Goal: Task Accomplishment & Management: Complete application form

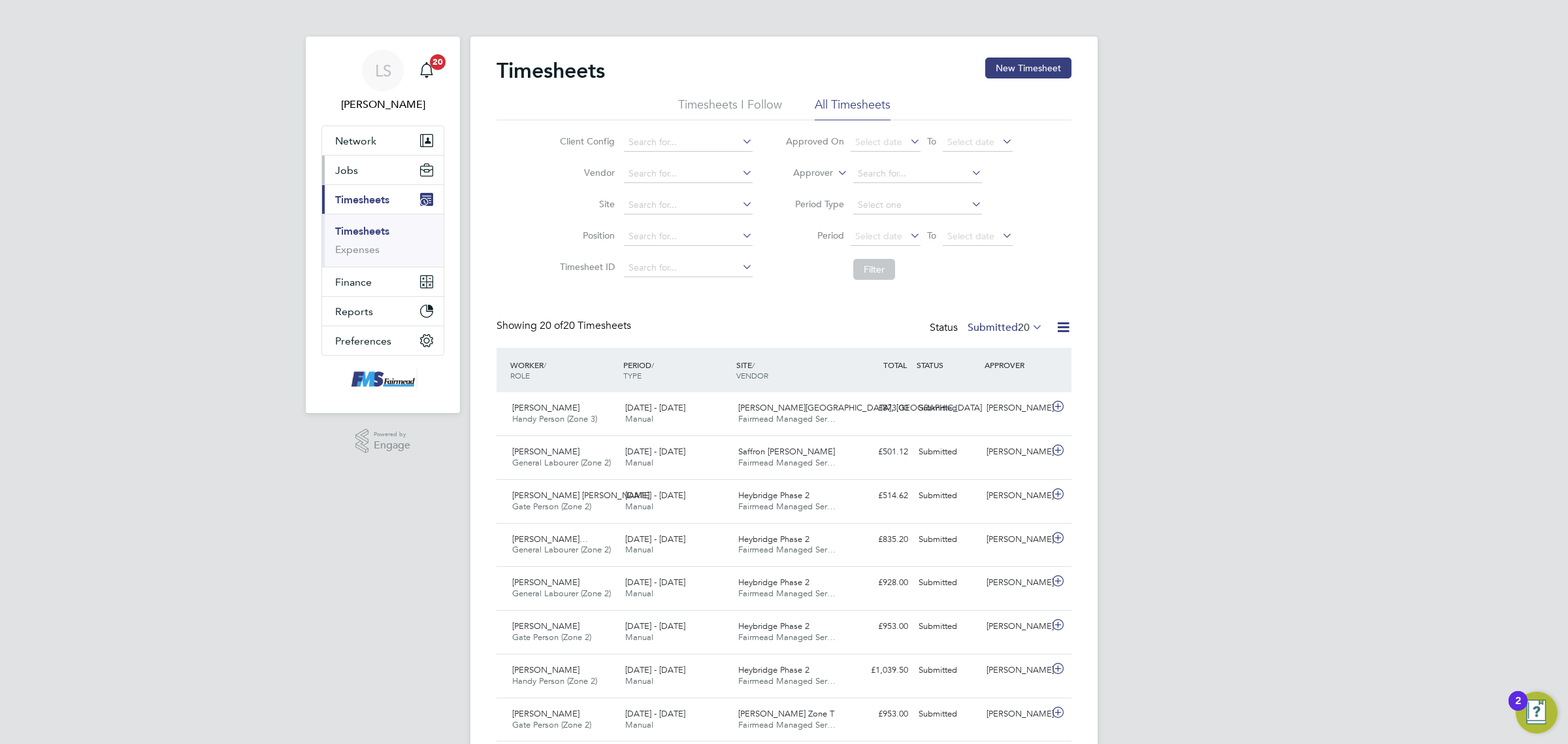
click at [377, 181] on button "Jobs" at bounding box center [383, 170] width 121 height 28
click at [366, 222] on link "Vacancies" at bounding box center [358, 219] width 46 height 12
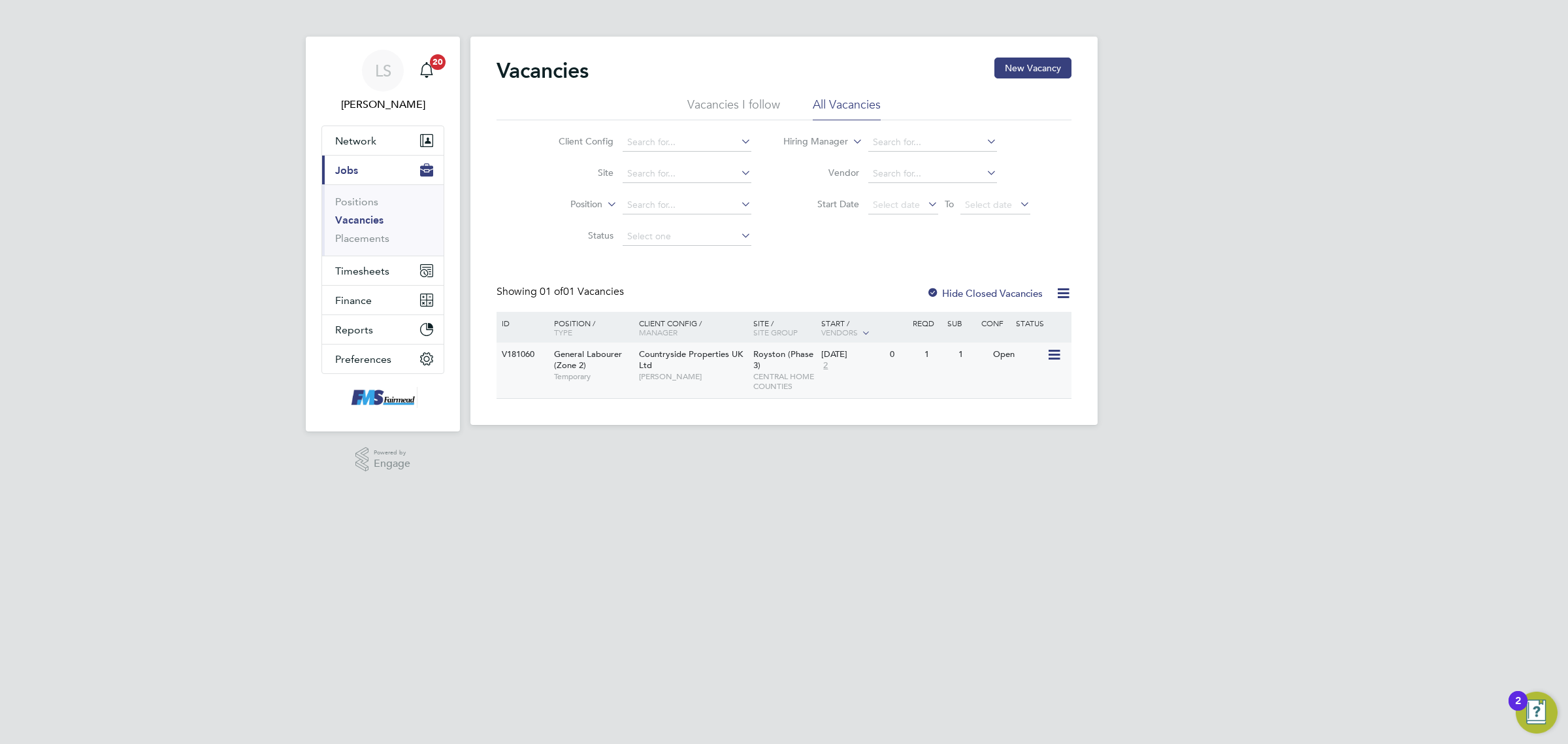
click at [913, 384] on div "V181060 General Labourer (Zone 2) Temporary Countryside Properties UK Ltd [PERS…" at bounding box center [784, 370] width 575 height 56
click at [356, 268] on span "Timesheets" at bounding box center [361, 270] width 54 height 12
click at [358, 237] on li "Timesheets" at bounding box center [383, 233] width 98 height 18
drag, startPoint x: 368, startPoint y: 270, endPoint x: 373, endPoint y: 265, distance: 7.1
click at [368, 270] on span "Timesheets" at bounding box center [361, 270] width 54 height 12
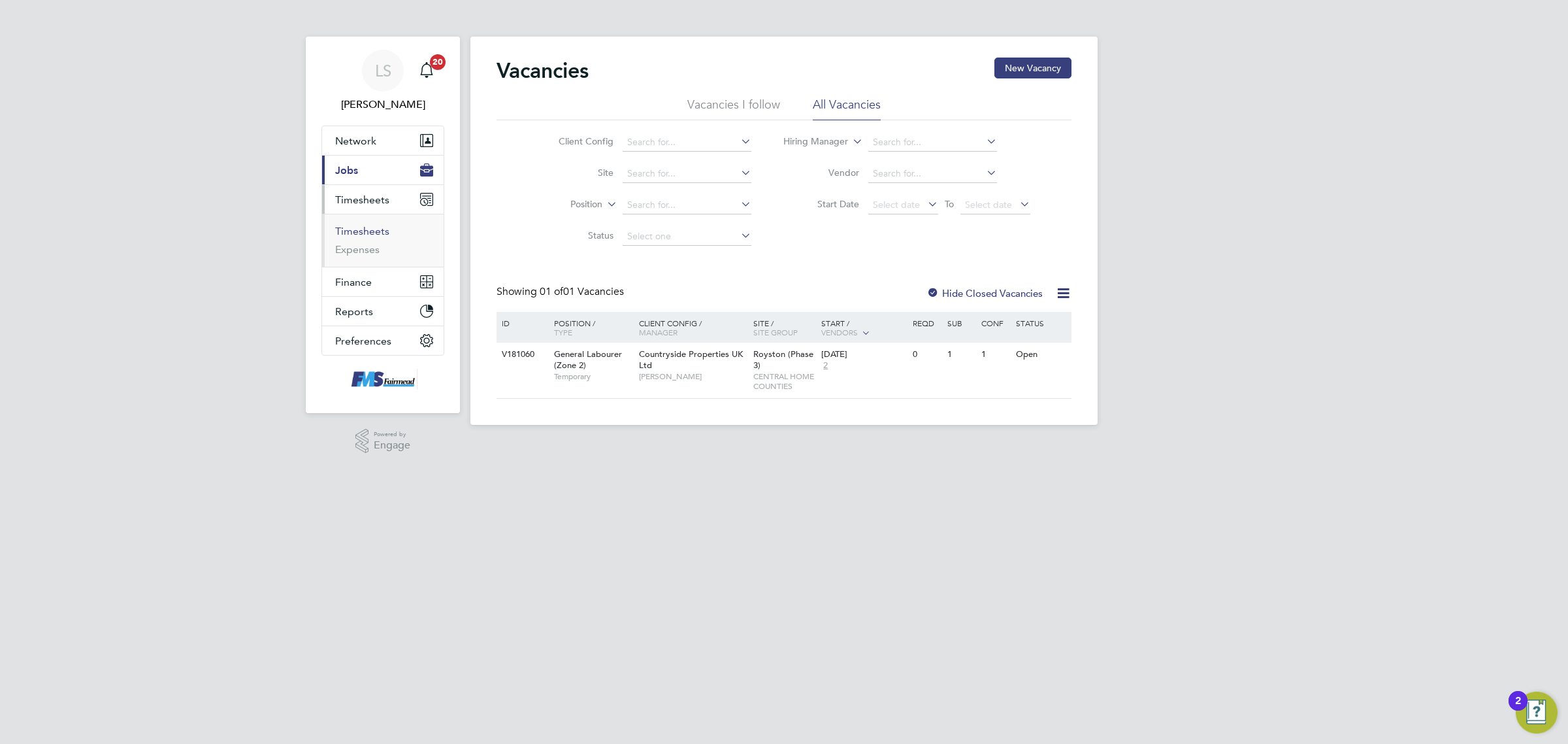
click at [374, 230] on link "Timesheets" at bounding box center [361, 231] width 54 height 12
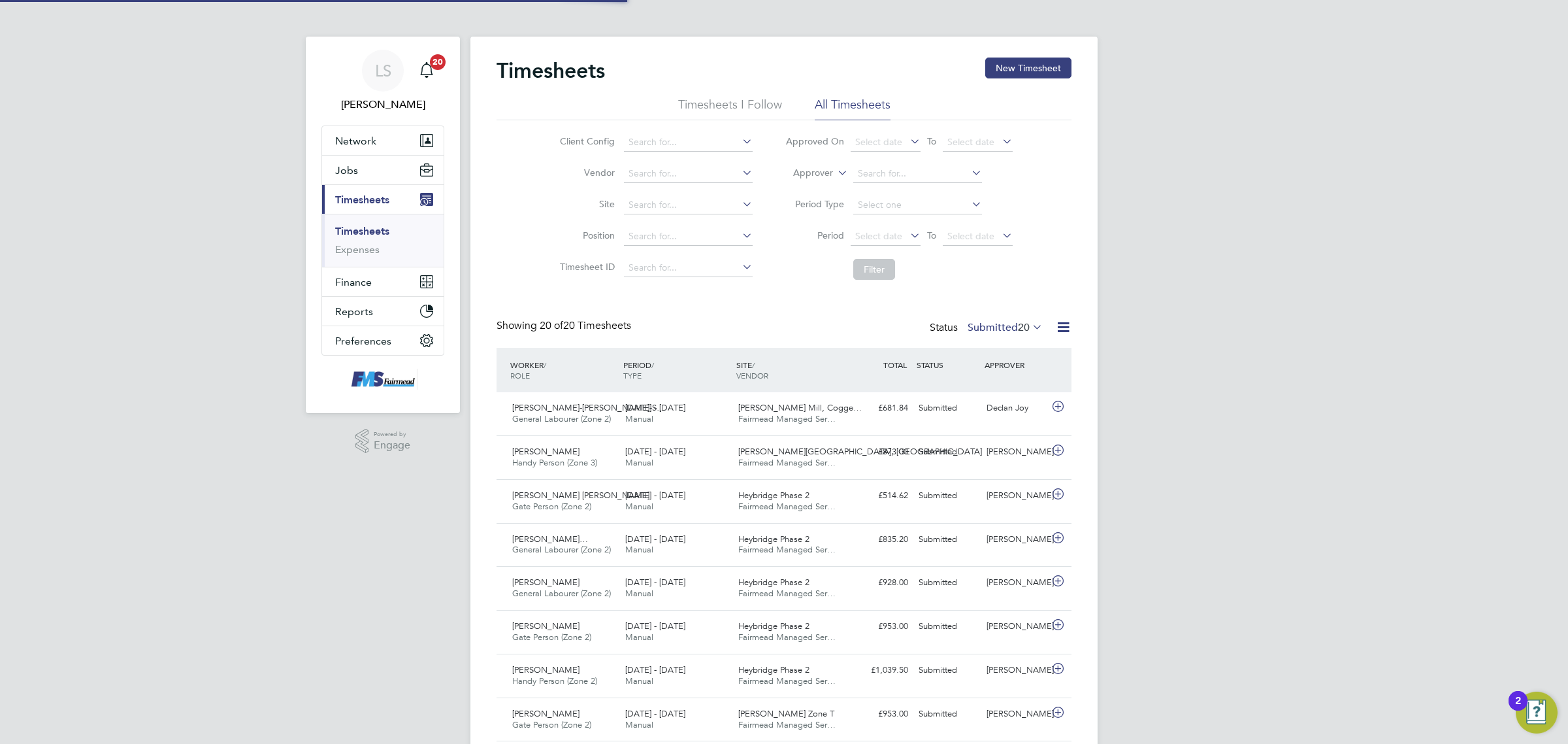
scroll to position [32, 113]
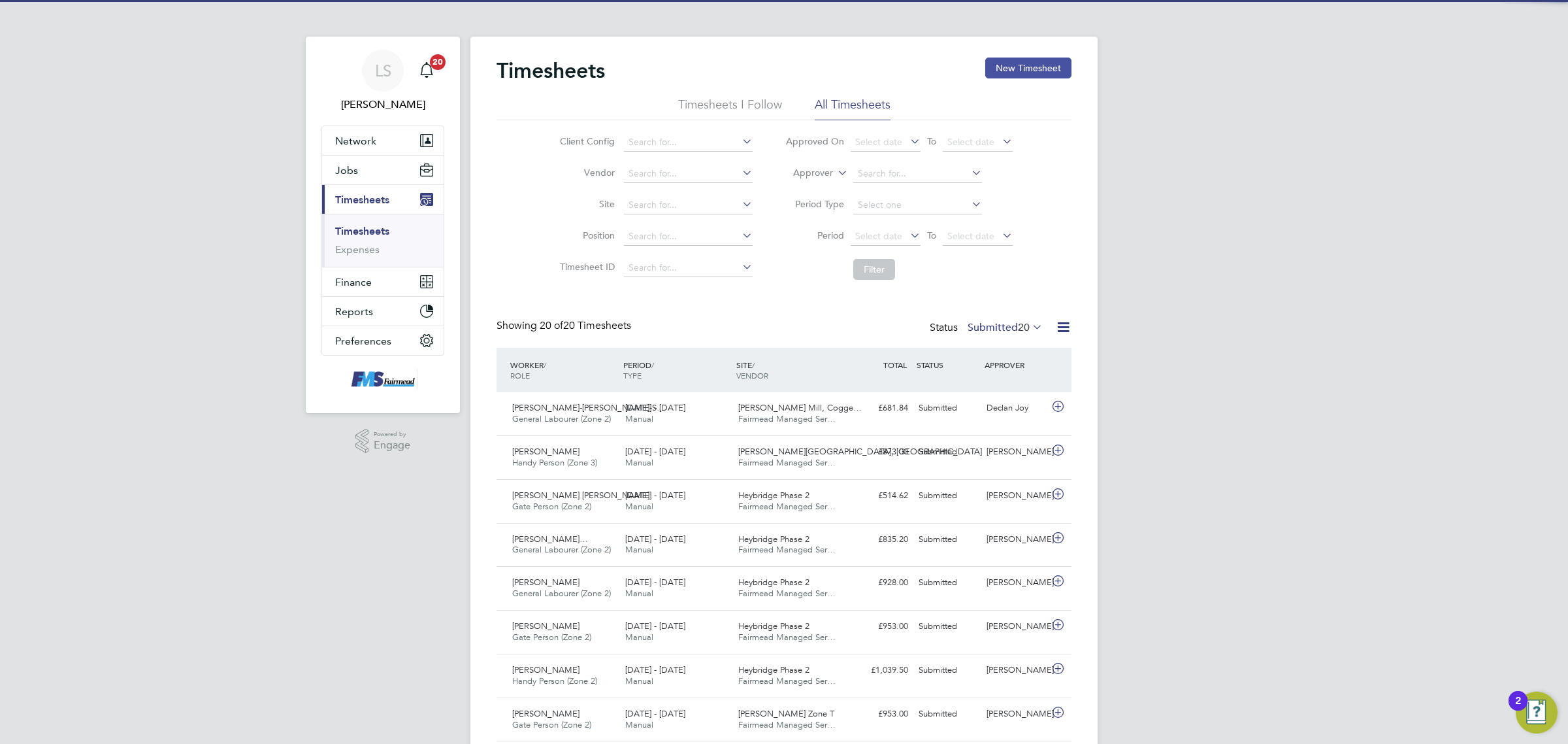
click at [1015, 61] on button "New Timesheet" at bounding box center [1028, 68] width 86 height 21
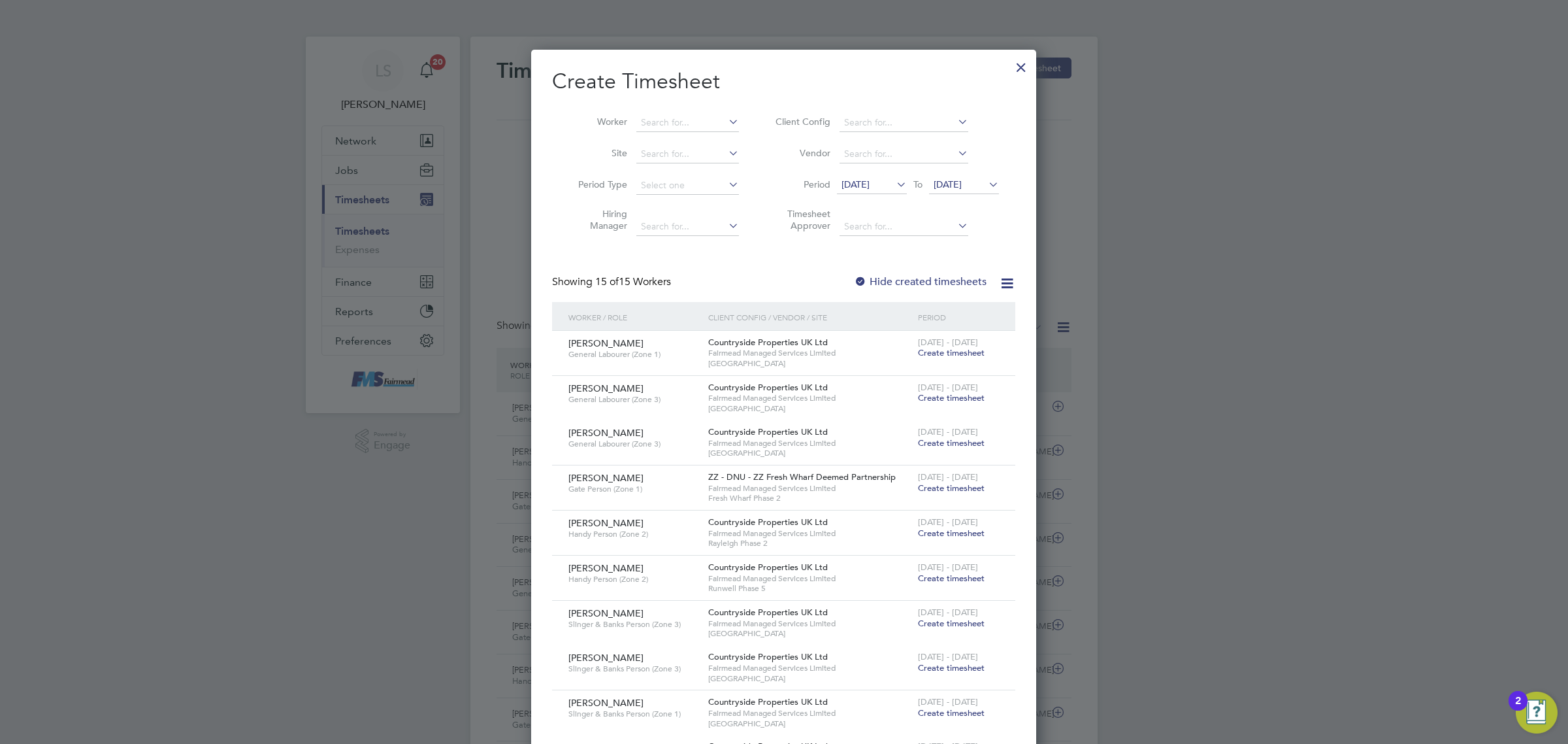
click at [681, 105] on div "Worker Site Period Type Hiring Manager Client Config Vendor Period [DATE] To [D…" at bounding box center [784, 171] width 463 height 141
click at [685, 121] on input at bounding box center [688, 122] width 102 height 18
click at [716, 139] on b "Wildin" at bounding box center [730, 140] width 28 height 11
type input "[PERSON_NAME]"
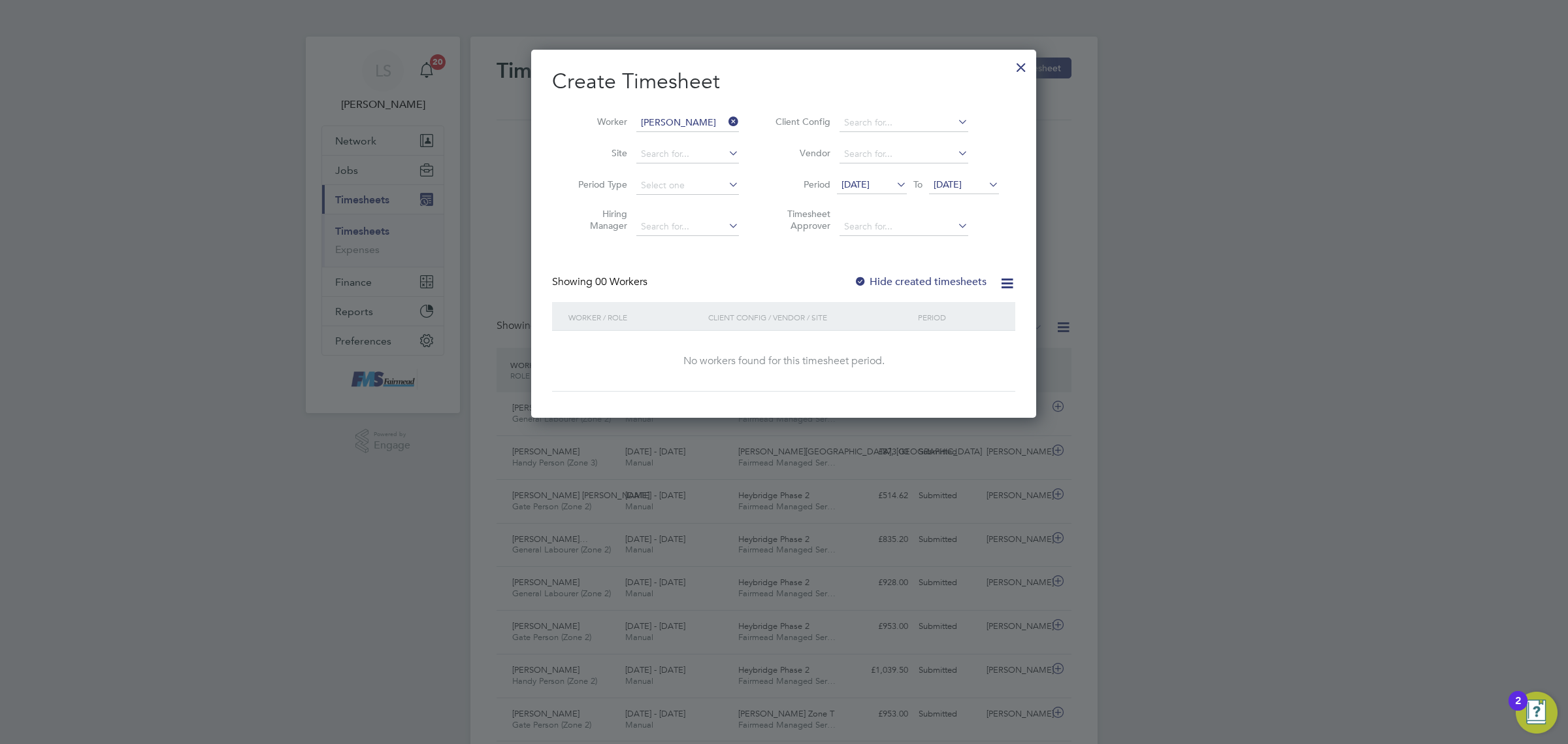
click at [980, 190] on span "[DATE]" at bounding box center [964, 185] width 70 height 18
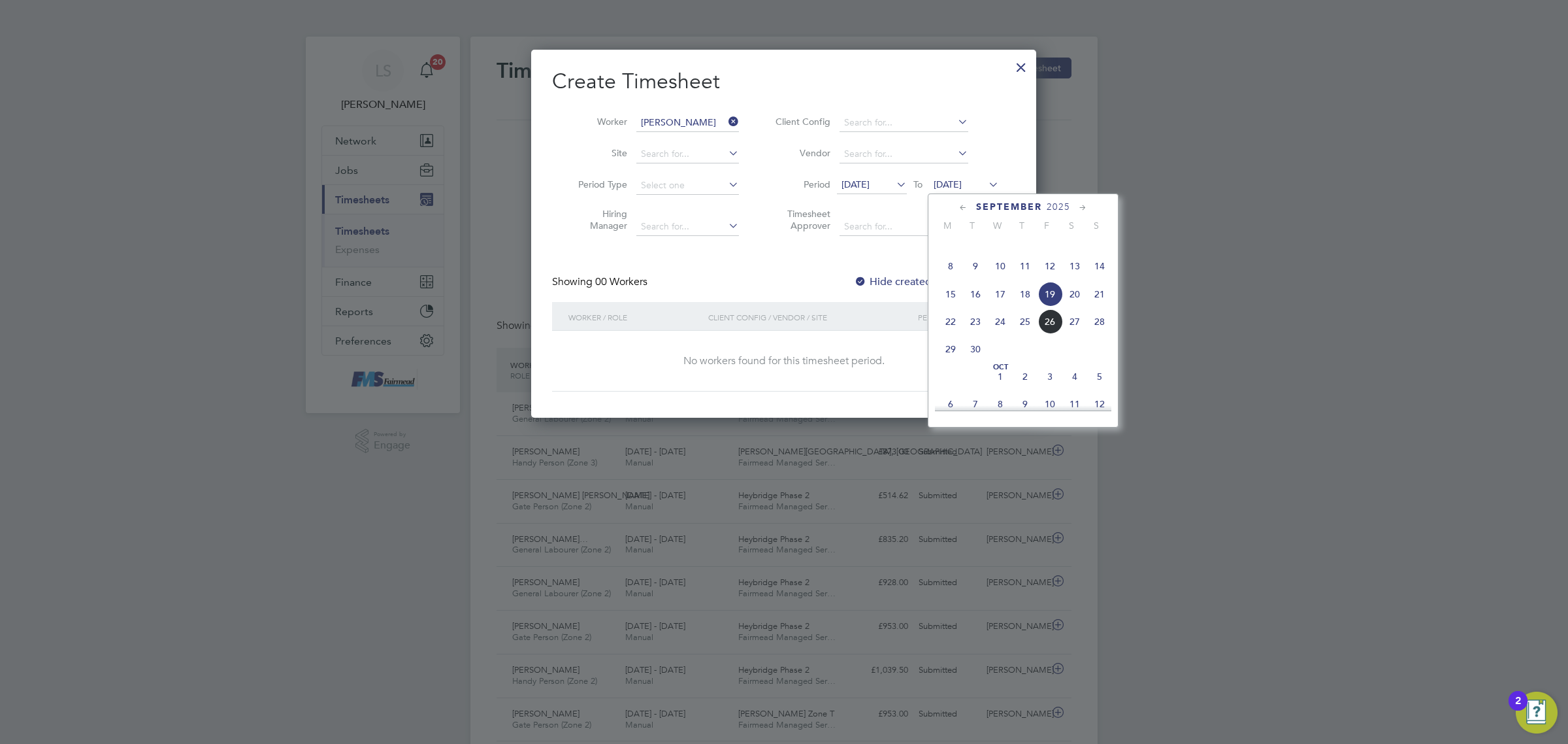
click at [1098, 333] on span "28" at bounding box center [1099, 322] width 25 height 25
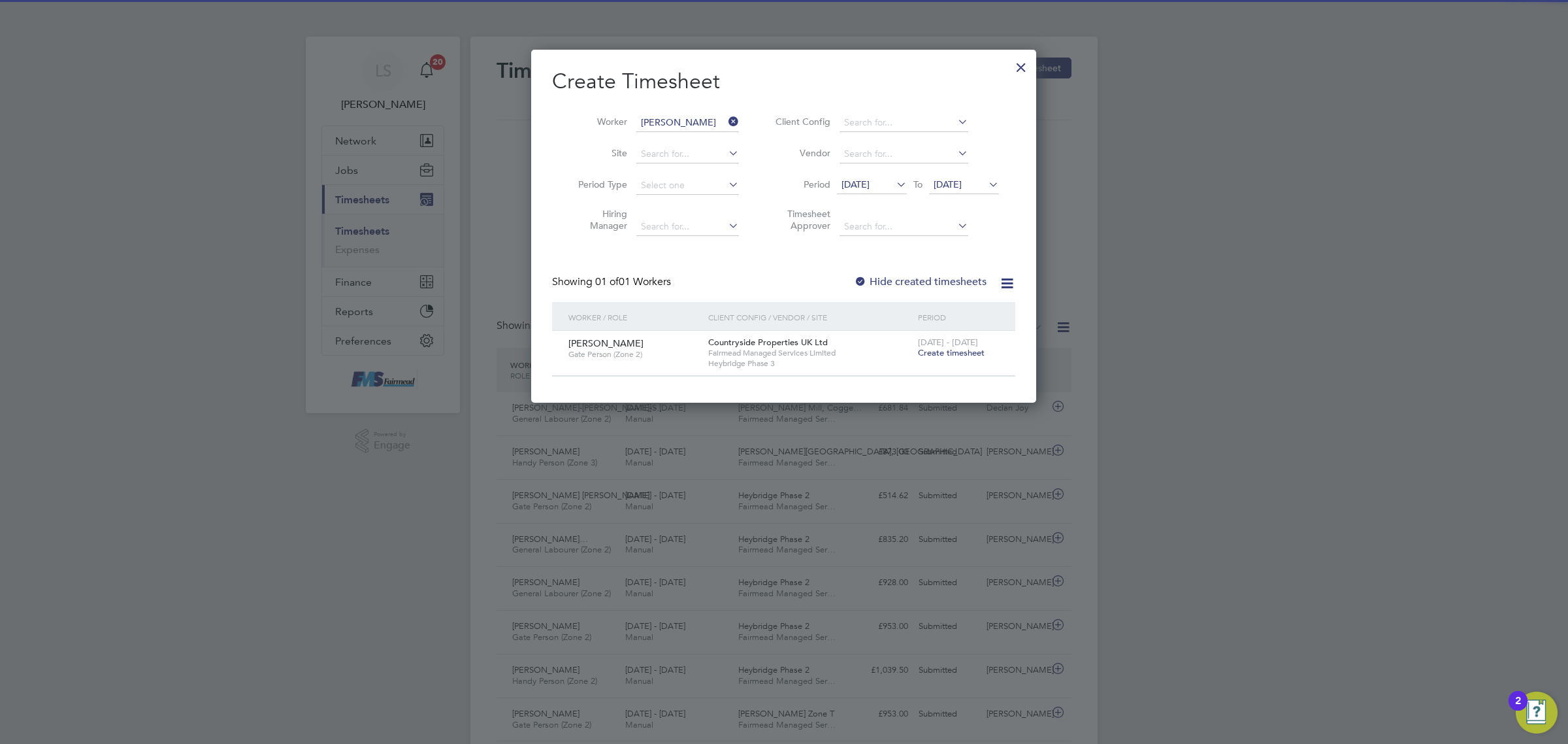
click at [968, 354] on span "Create timesheet" at bounding box center [951, 353] width 66 height 11
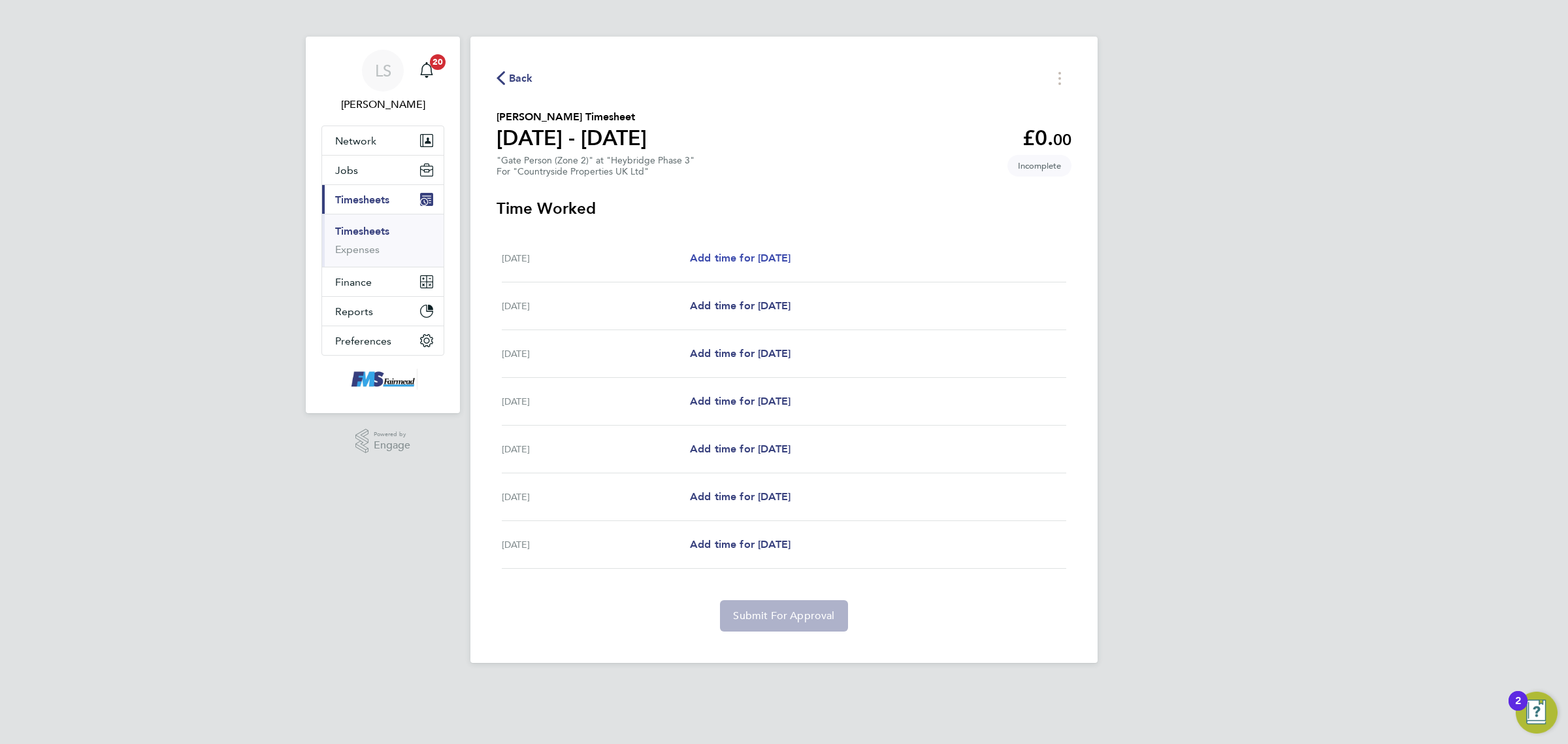
click at [737, 263] on span "Add time for [DATE]" at bounding box center [740, 257] width 101 height 12
select select "30"
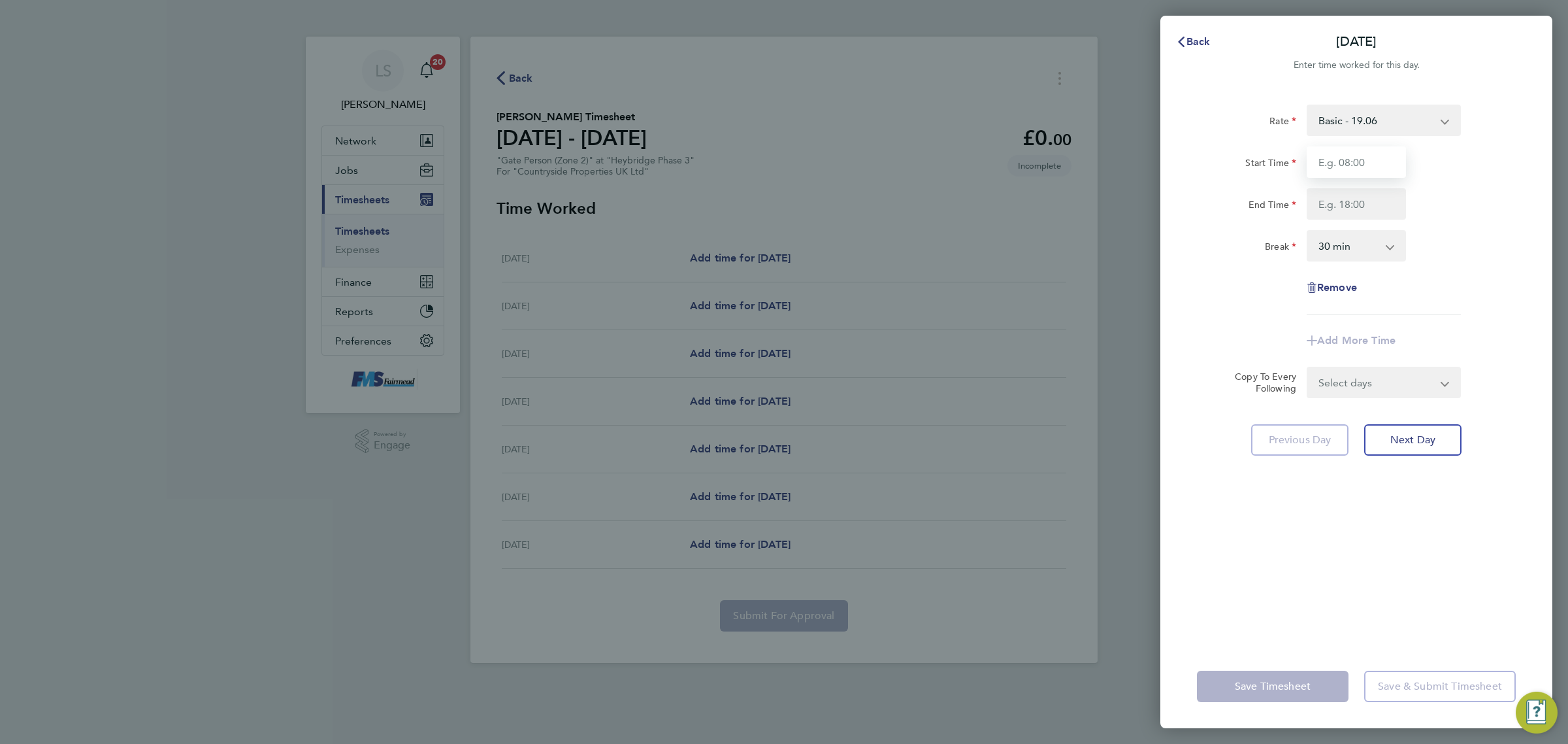
click at [1370, 158] on input "Start Time" at bounding box center [1356, 161] width 100 height 31
type input "07:30"
click at [1364, 199] on input "End Time" at bounding box center [1356, 203] width 100 height 31
type input "18:00"
drag, startPoint x: 1533, startPoint y: 257, endPoint x: 1462, endPoint y: 326, distance: 99.0
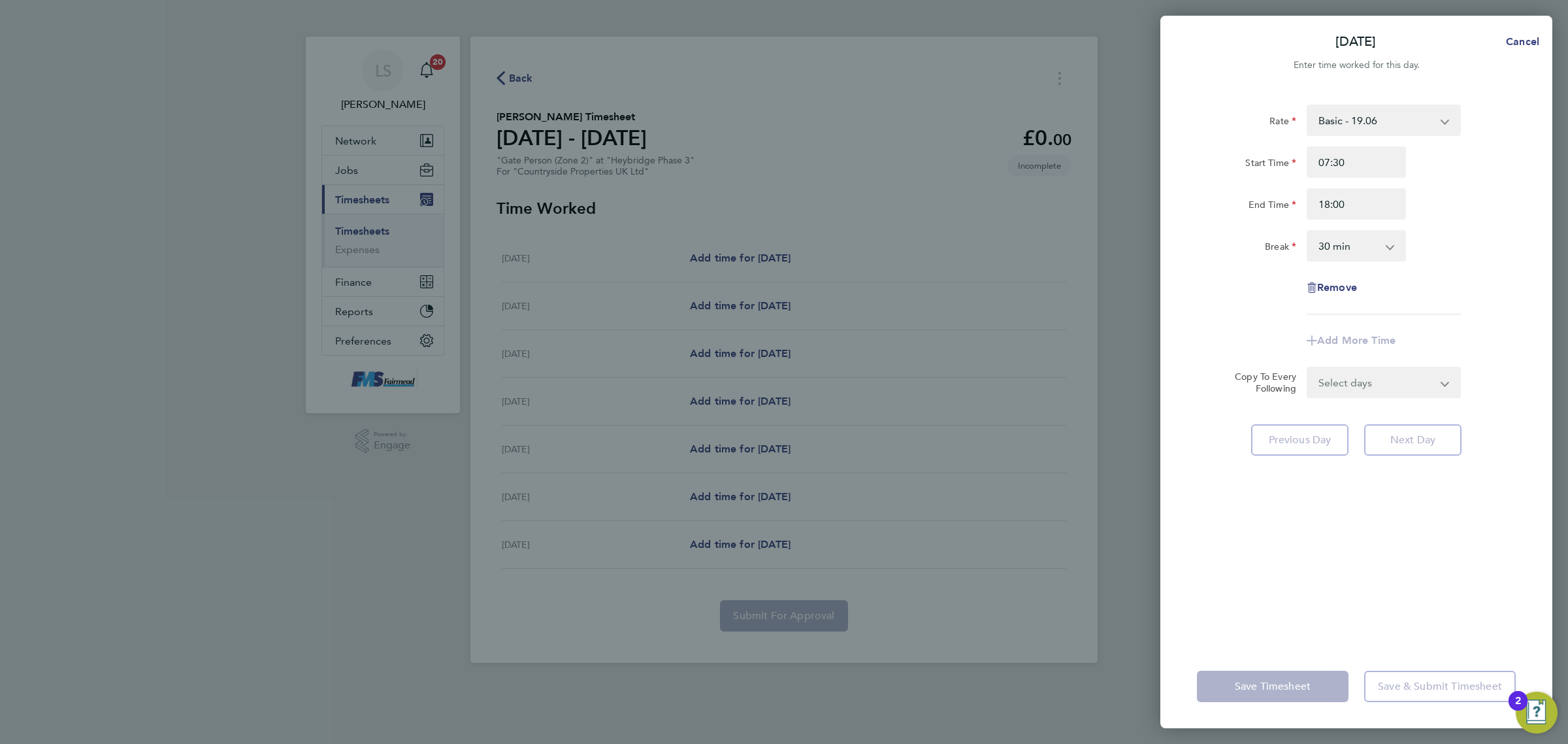
click at [1533, 259] on div "Rate Basic - 19.06 Start Time 07:30 End Time 18:00 Break 0 min 15 min 30 min 45…" at bounding box center [1356, 366] width 392 height 555
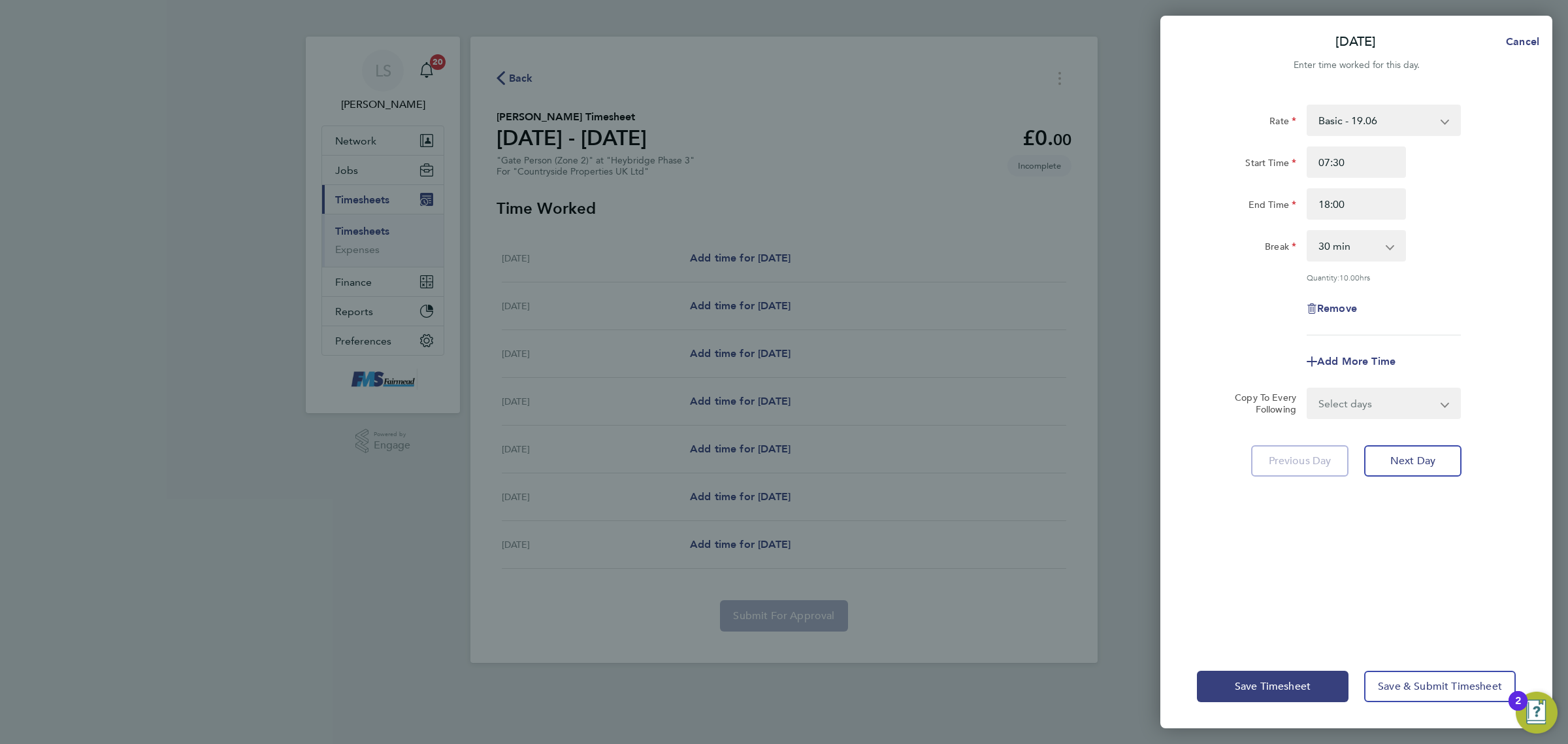
click at [1403, 410] on select "Select days Day Weekday (Mon-Fri) Weekend (Sat-Sun) [DATE] [DATE] [DATE] [DATE]…" at bounding box center [1376, 403] width 138 height 28
select select "WEEKDAY"
click at [1308, 389] on select "Select days Day Weekday (Mon-Fri) Weekend (Sat-Sun) [DATE] [DATE] [DATE] [DATE]…" at bounding box center [1376, 403] width 138 height 28
select select "[DATE]"
click at [1297, 710] on div "Save Timesheet Save & Submit Timesheet" at bounding box center [1356, 686] width 392 height 84
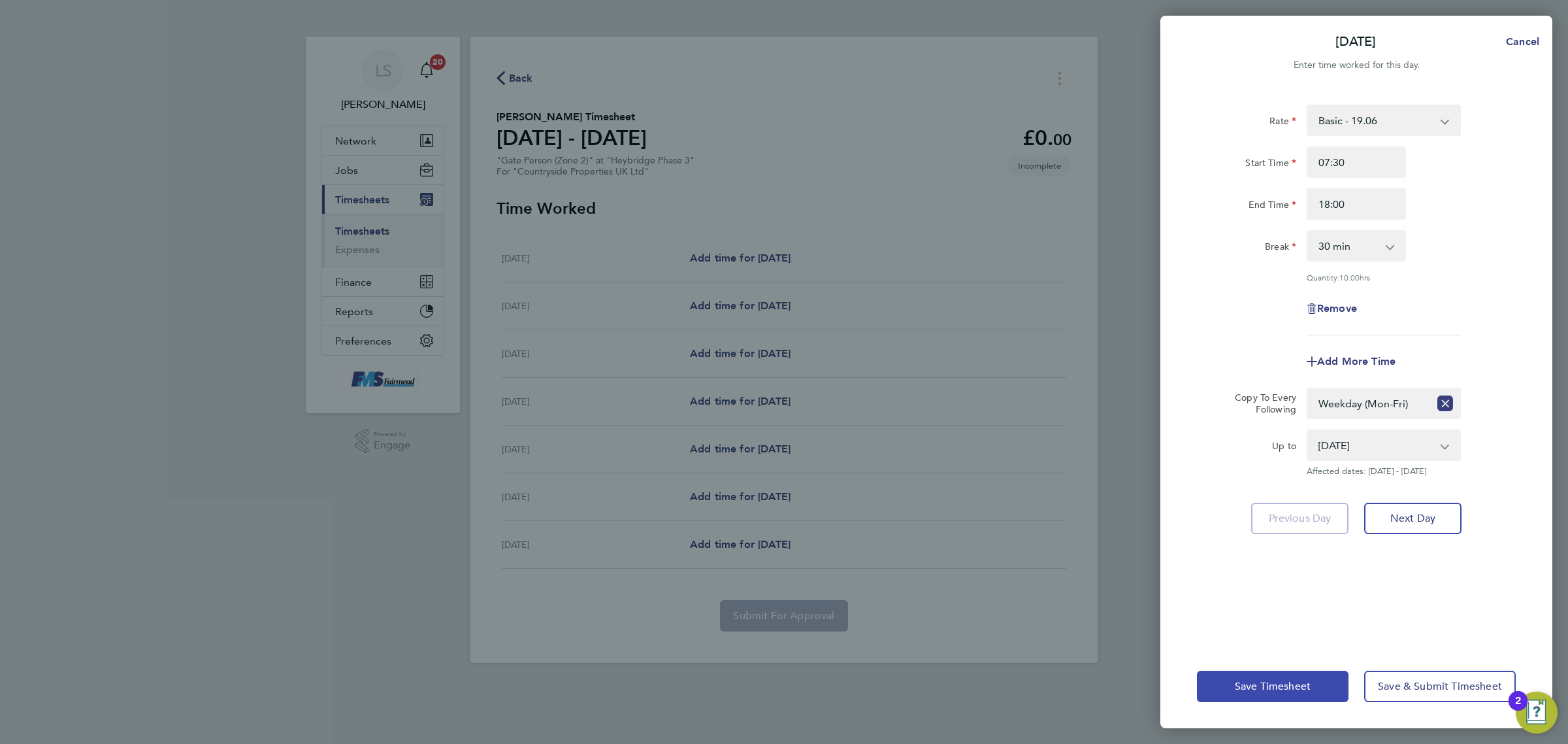
click at [1294, 698] on button "Save Timesheet" at bounding box center [1273, 686] width 152 height 31
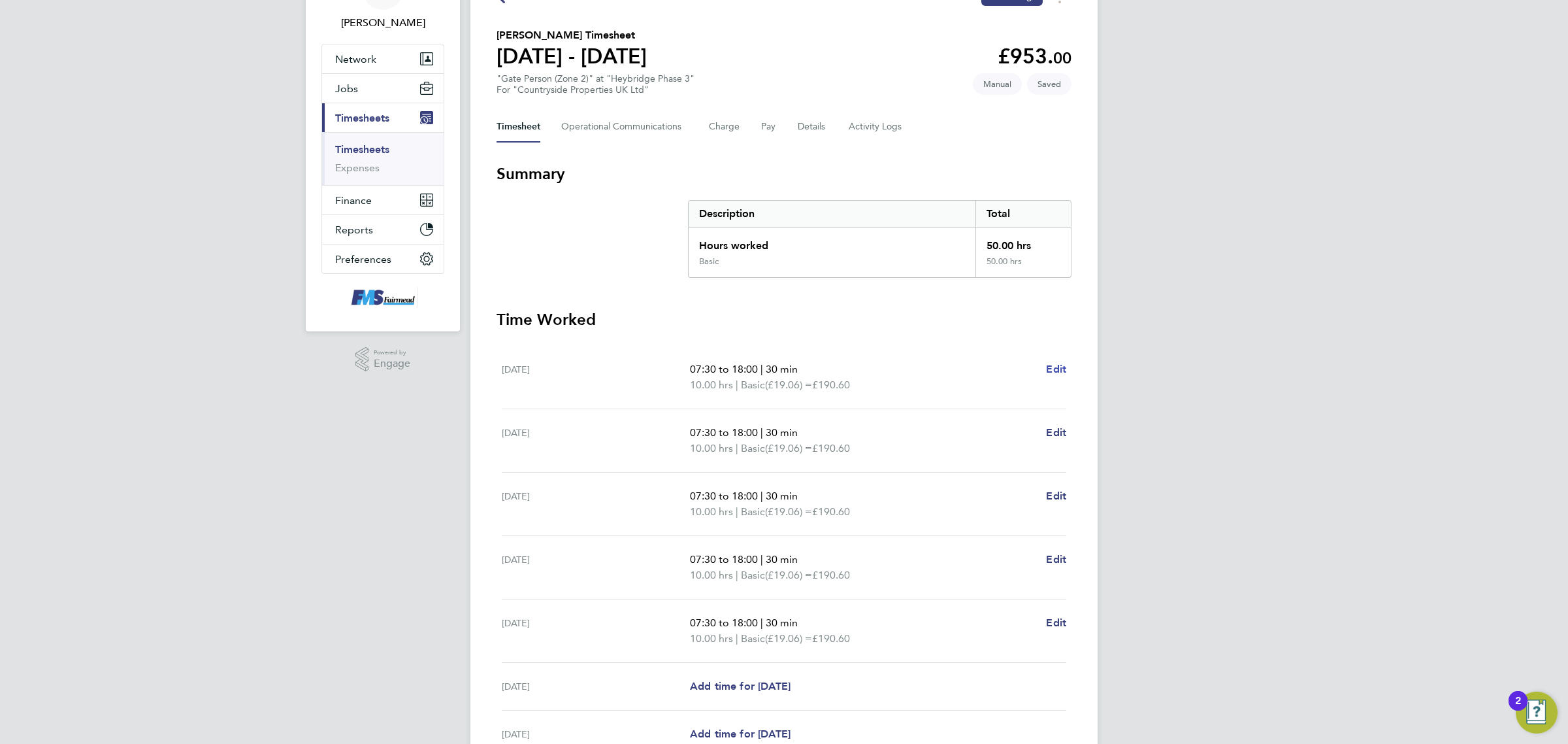
click at [1050, 367] on span "Edit" at bounding box center [1056, 368] width 20 height 12
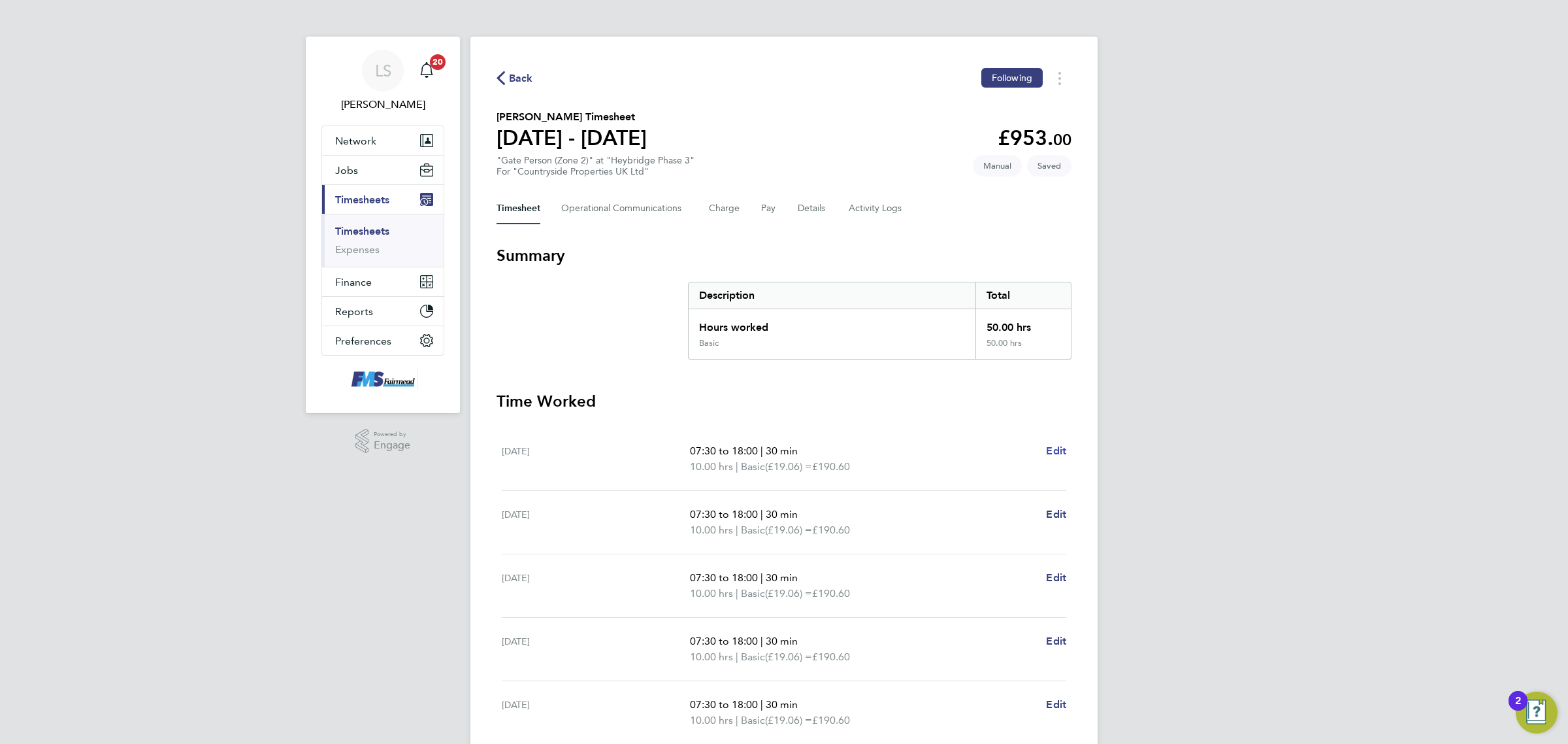
select select "30"
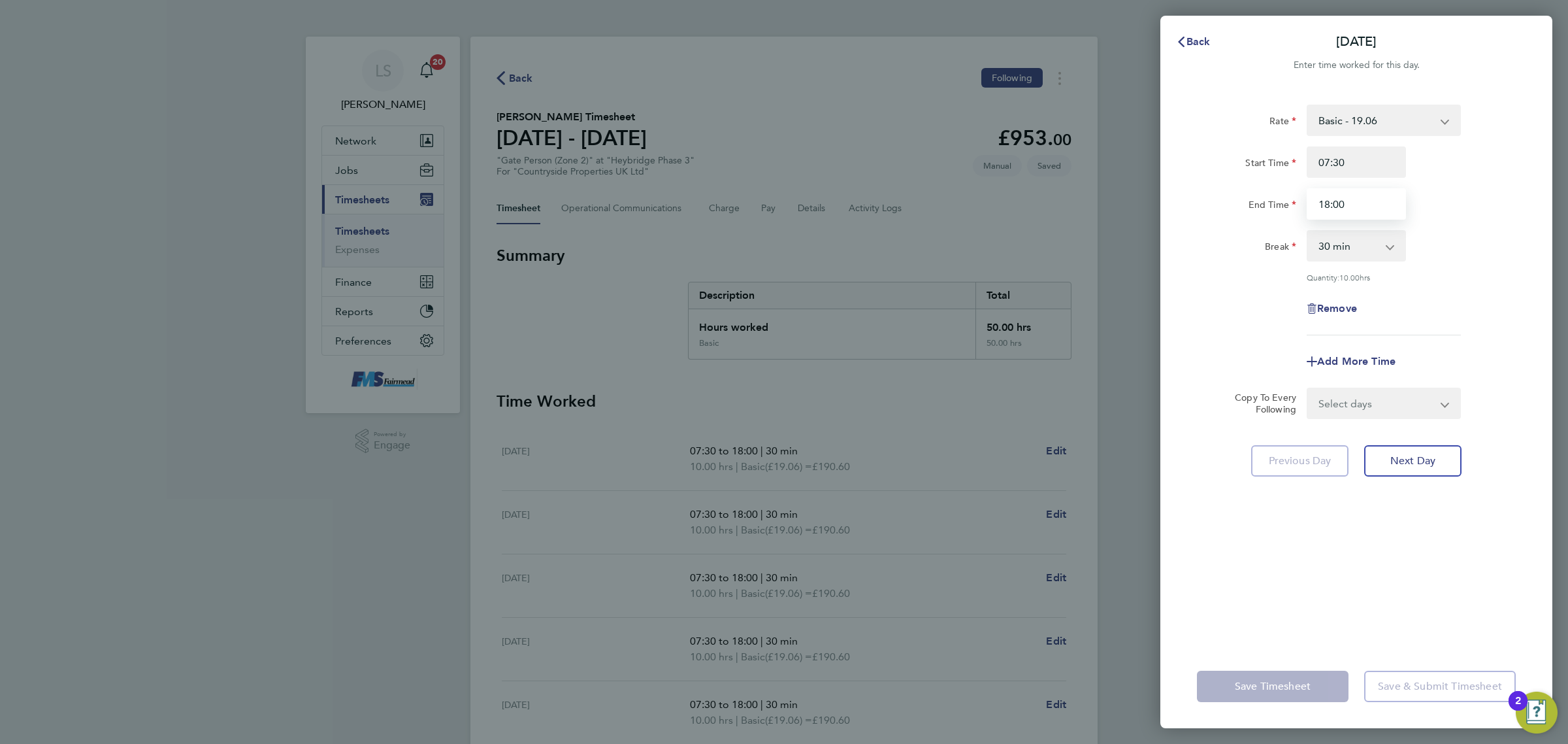
drag, startPoint x: 1377, startPoint y: 197, endPoint x: 1278, endPoint y: 236, distance: 106.4
click at [1288, 211] on div "End Time 18:00" at bounding box center [1356, 203] width 329 height 31
type input "14:00"
click at [1506, 149] on div "Start Time 07:30" at bounding box center [1356, 161] width 329 height 31
click at [1269, 690] on span "Save Timesheet" at bounding box center [1273, 686] width 76 height 13
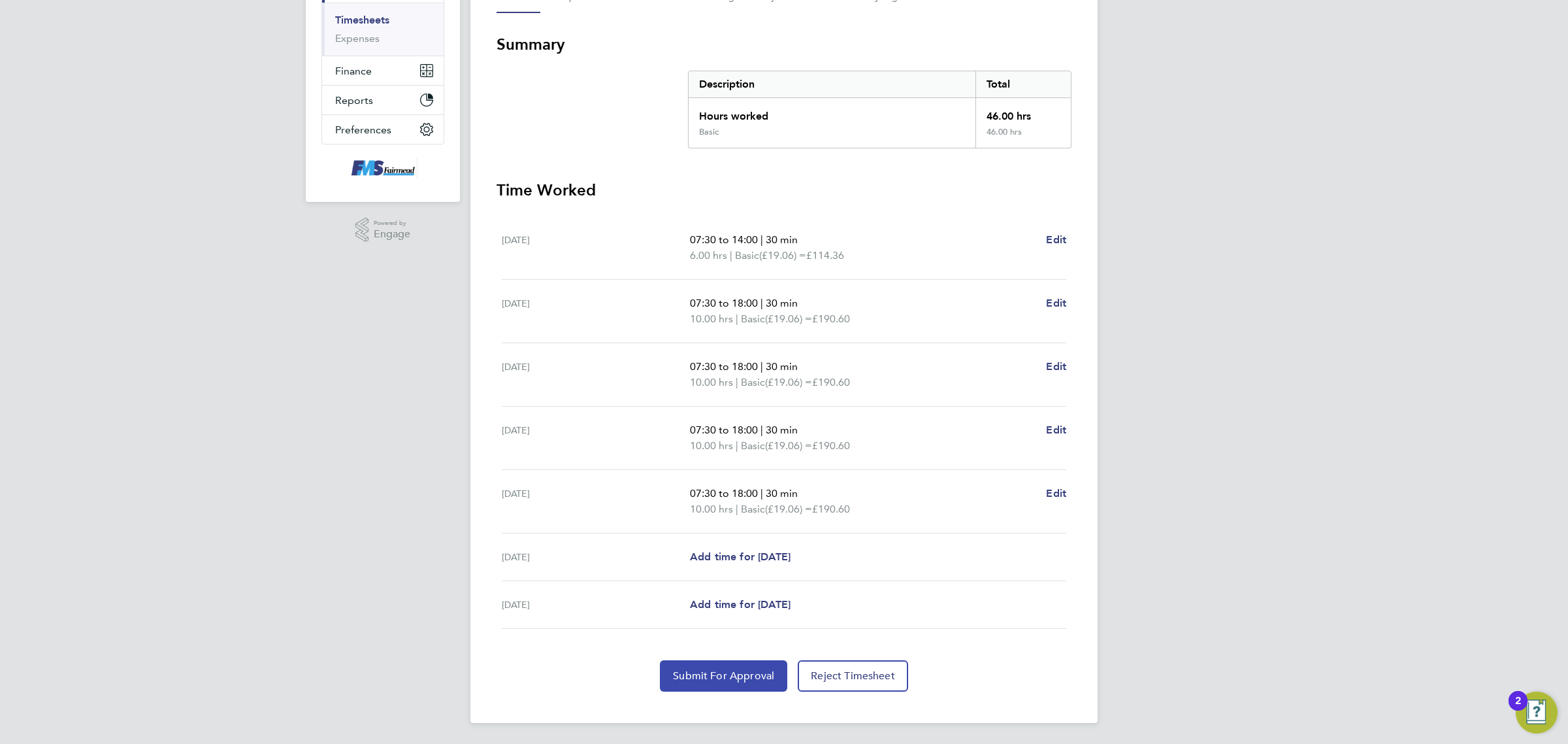
drag, startPoint x: 733, startPoint y: 687, endPoint x: 730, endPoint y: 680, distance: 7.6
click at [733, 680] on button "Submit For Approval" at bounding box center [724, 676] width 127 height 31
click at [361, 21] on link "Timesheets" at bounding box center [361, 20] width 54 height 12
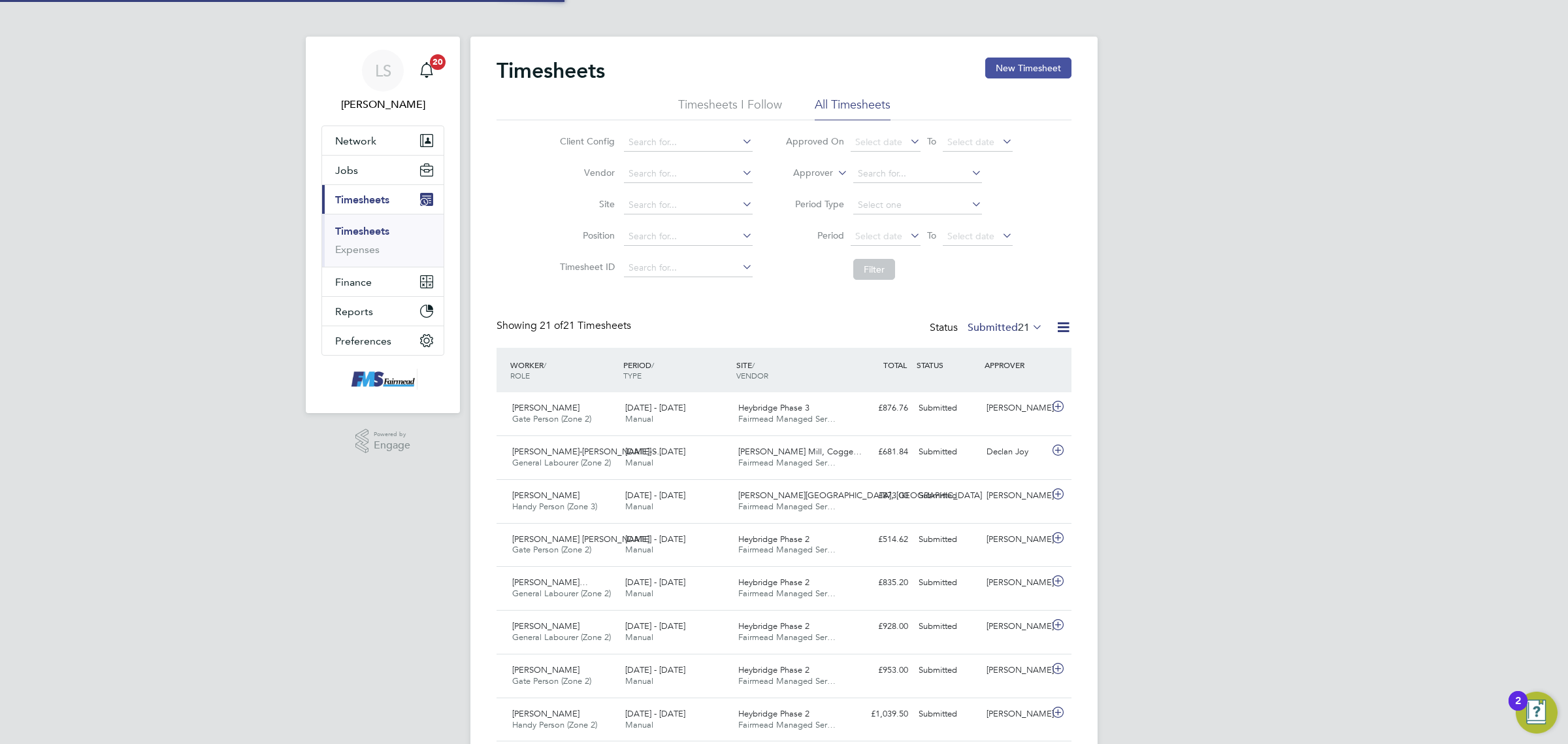
scroll to position [7, 7]
click at [1034, 64] on button "New Timesheet" at bounding box center [1028, 68] width 86 height 21
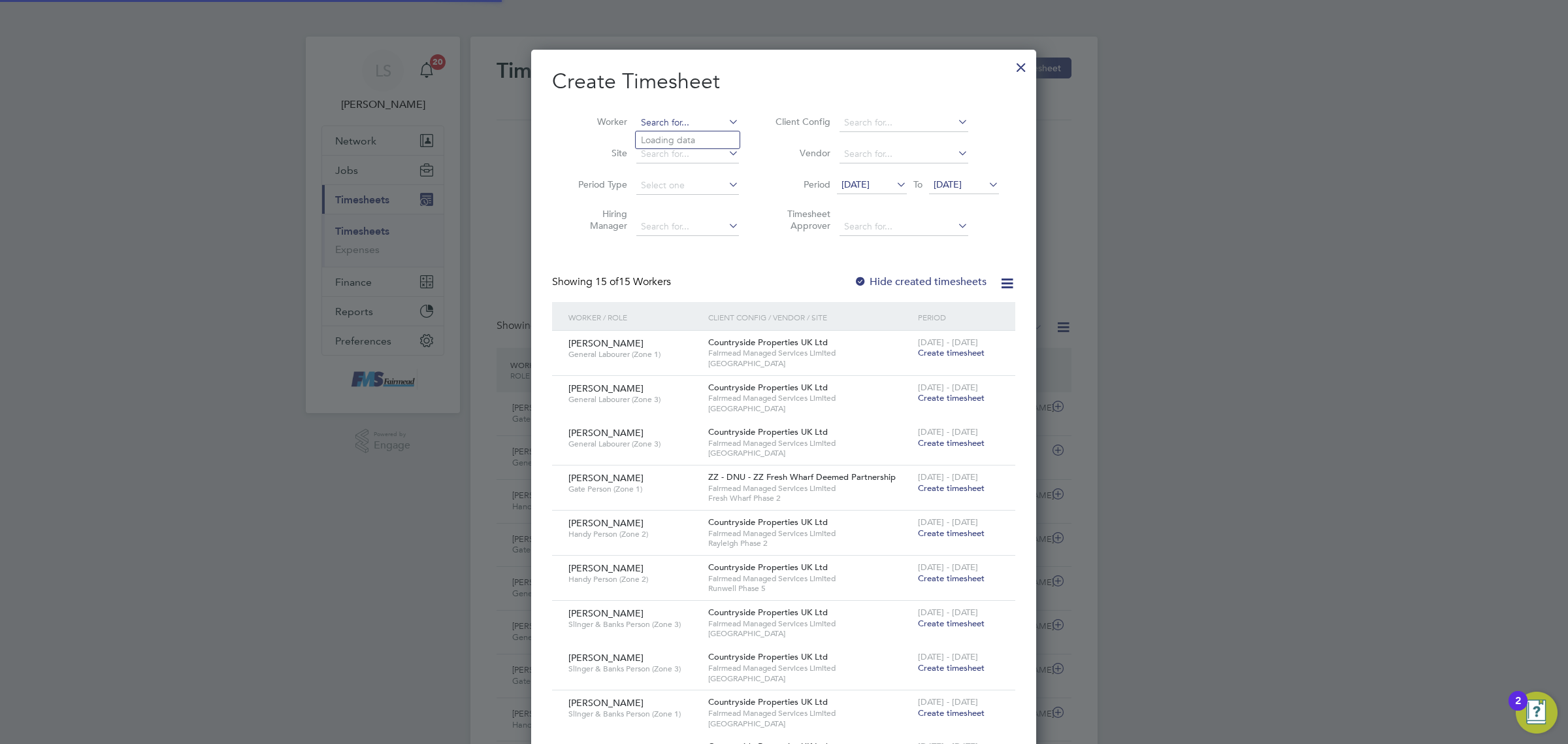
click at [672, 120] on input at bounding box center [688, 122] width 102 height 18
click at [692, 174] on li "[PERSON_NAME] March" at bounding box center [716, 176] width 161 height 18
type input "[PERSON_NAME]"
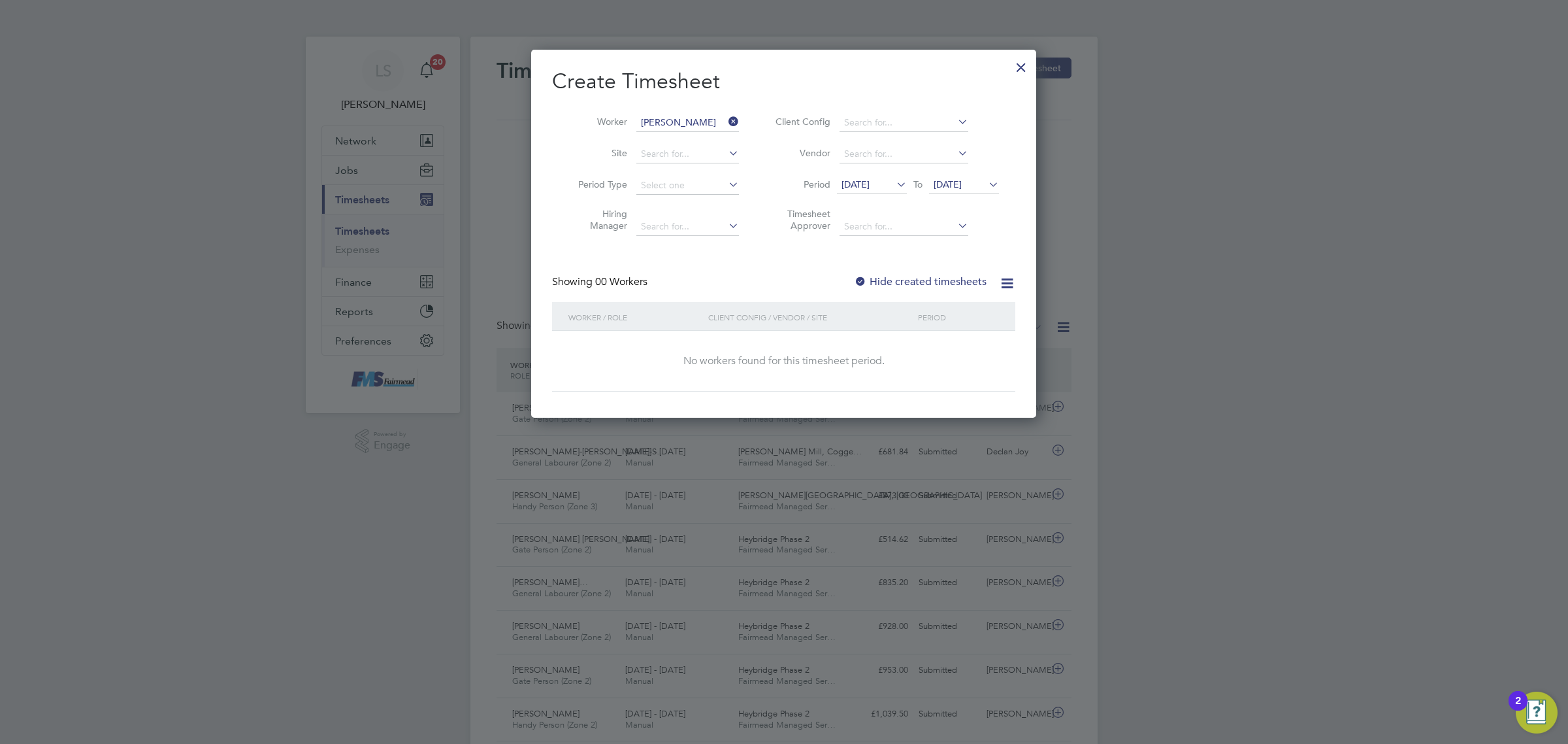
click at [1029, 70] on div at bounding box center [1021, 64] width 24 height 24
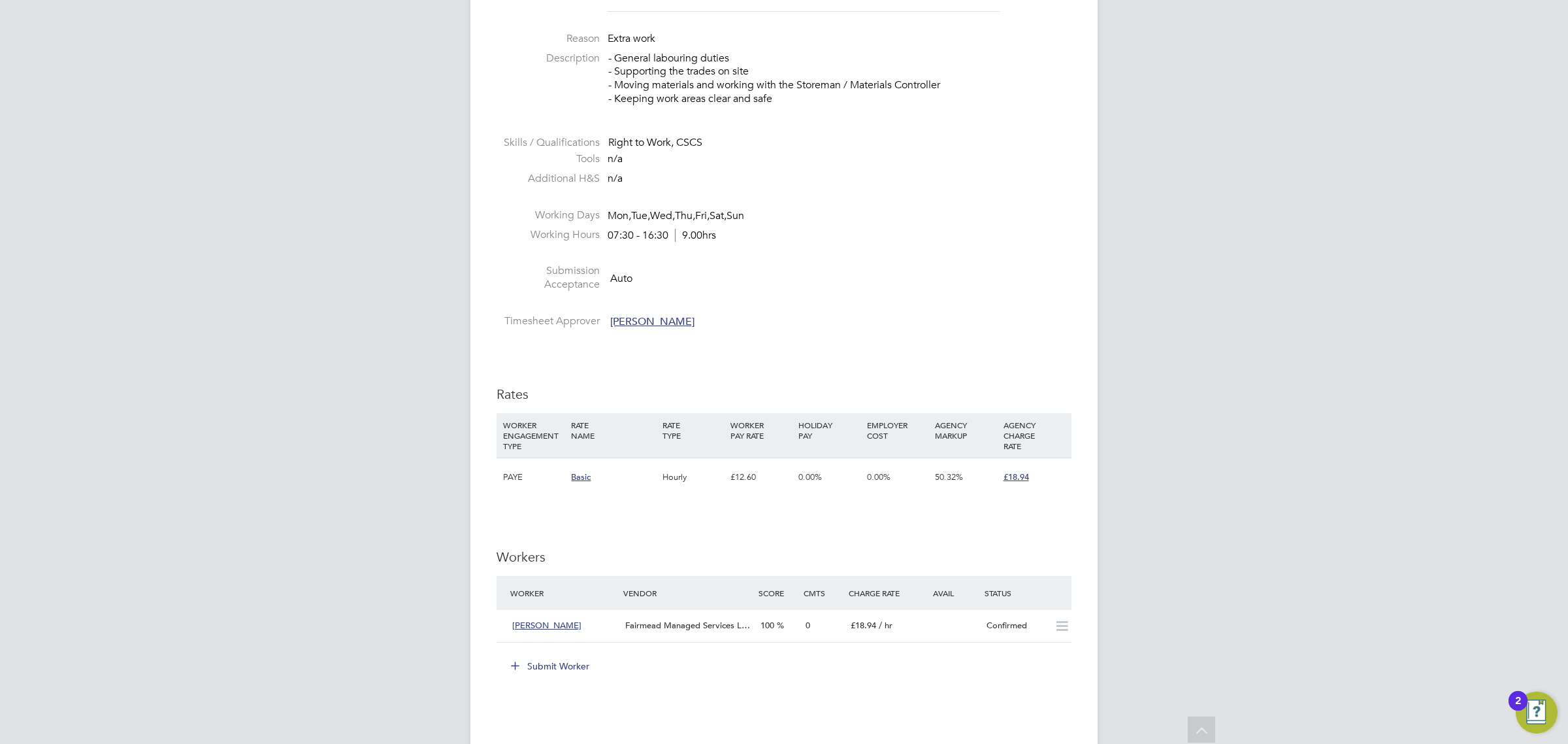
scroll to position [82, 0]
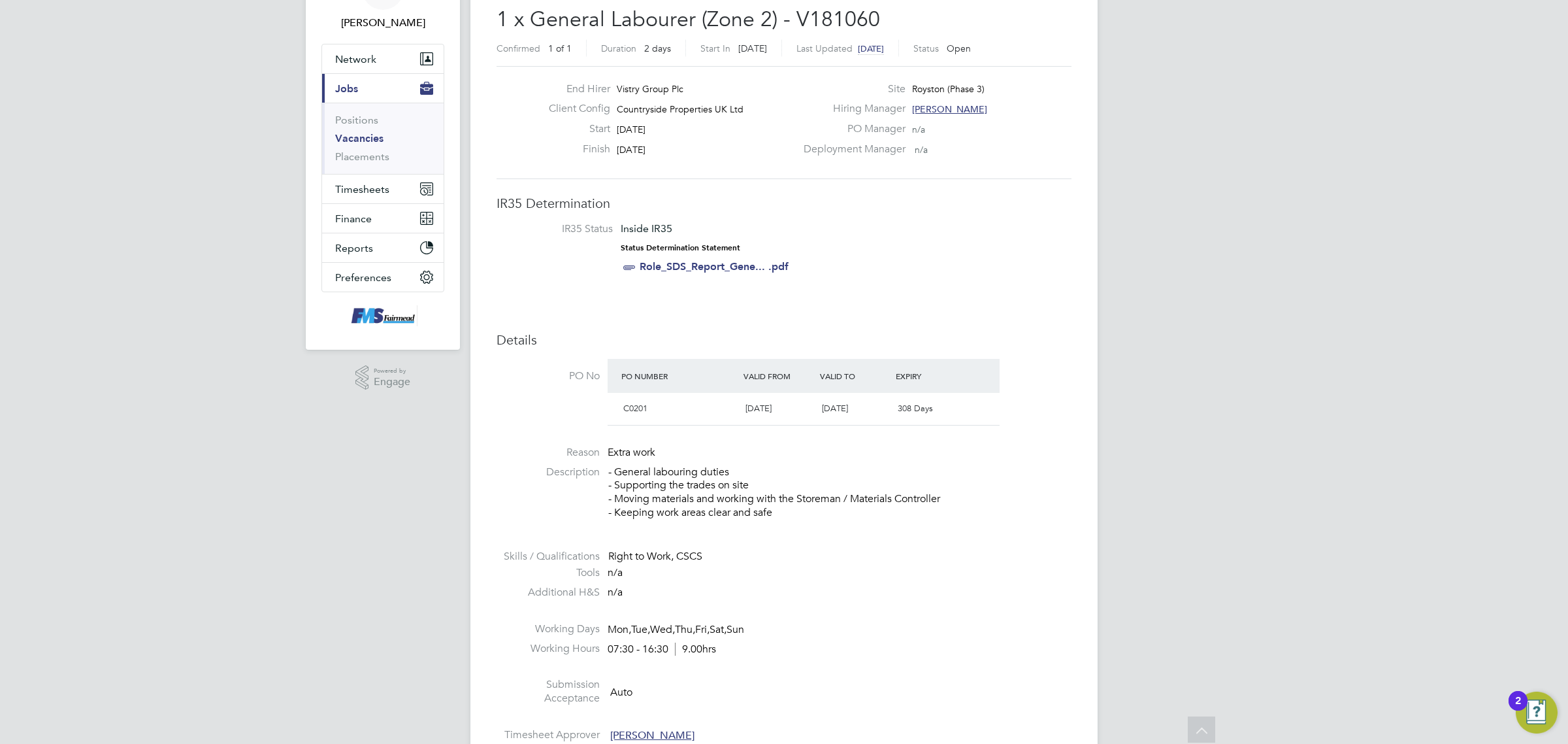
click at [358, 140] on link "Vacancies" at bounding box center [359, 138] width 48 height 12
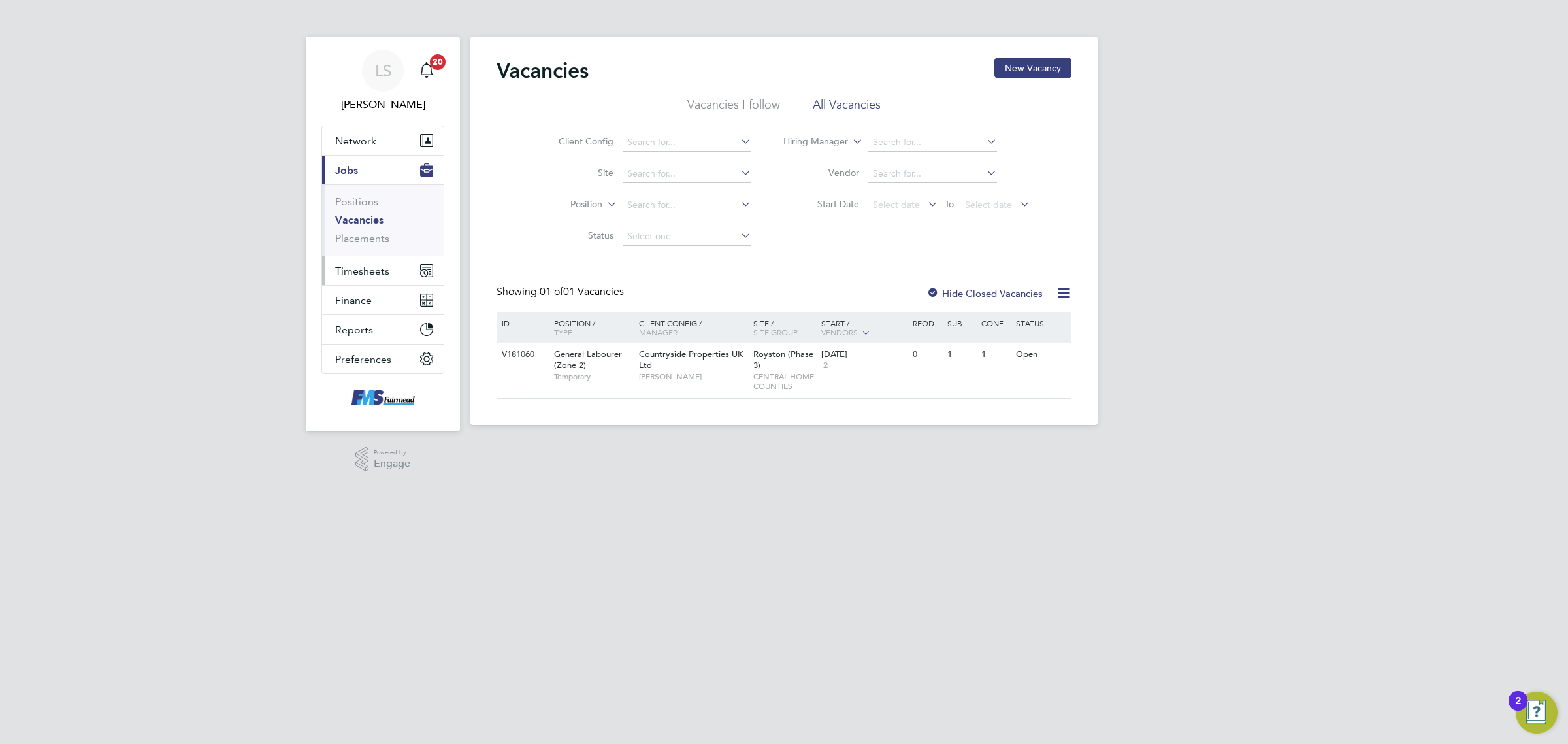
click at [374, 276] on span "Timesheets" at bounding box center [361, 270] width 54 height 12
click at [380, 223] on ul "Timesheets Expenses" at bounding box center [383, 240] width 121 height 53
click at [385, 234] on link "Timesheets" at bounding box center [361, 231] width 54 height 12
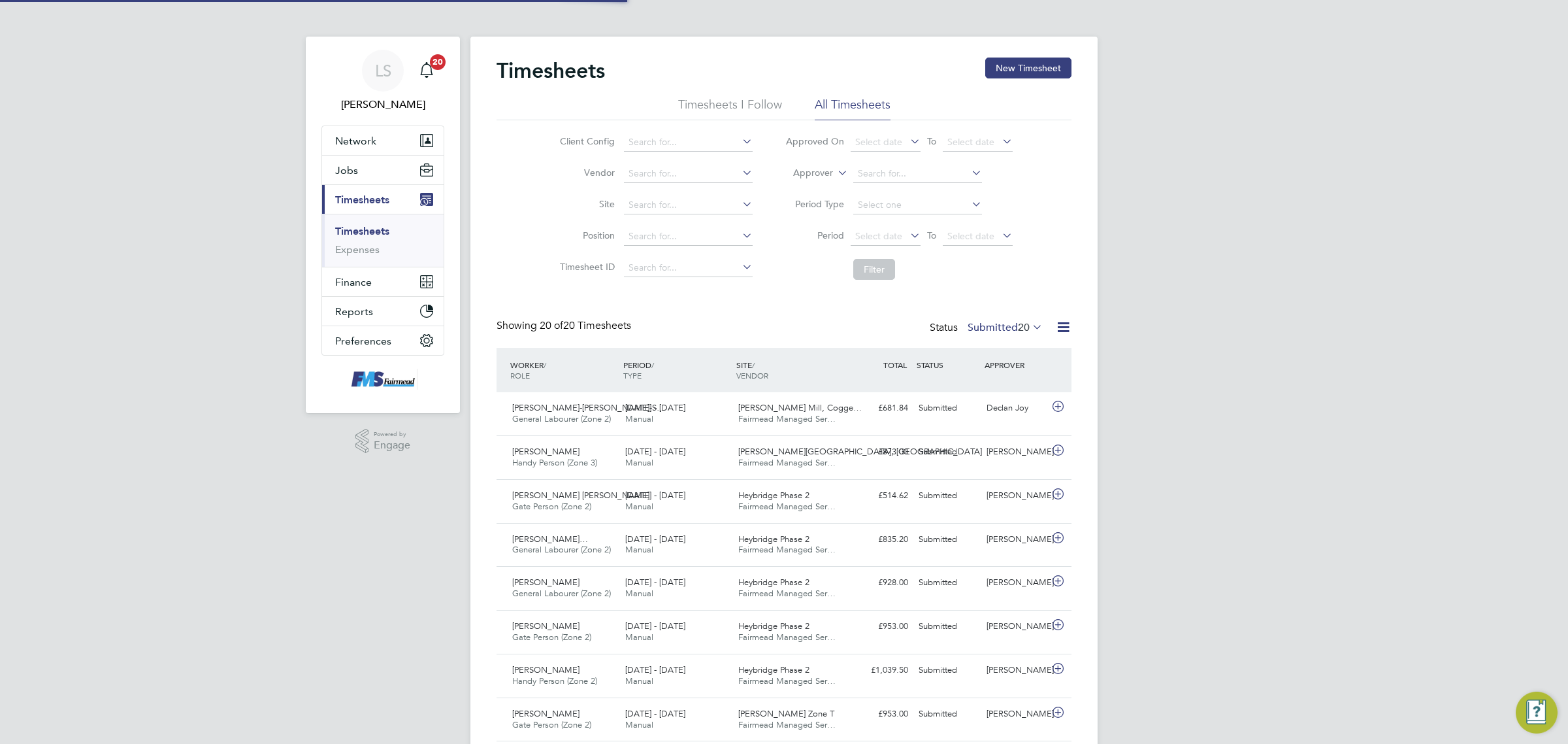
scroll to position [32, 113]
